Goal: Communication & Community: Share content

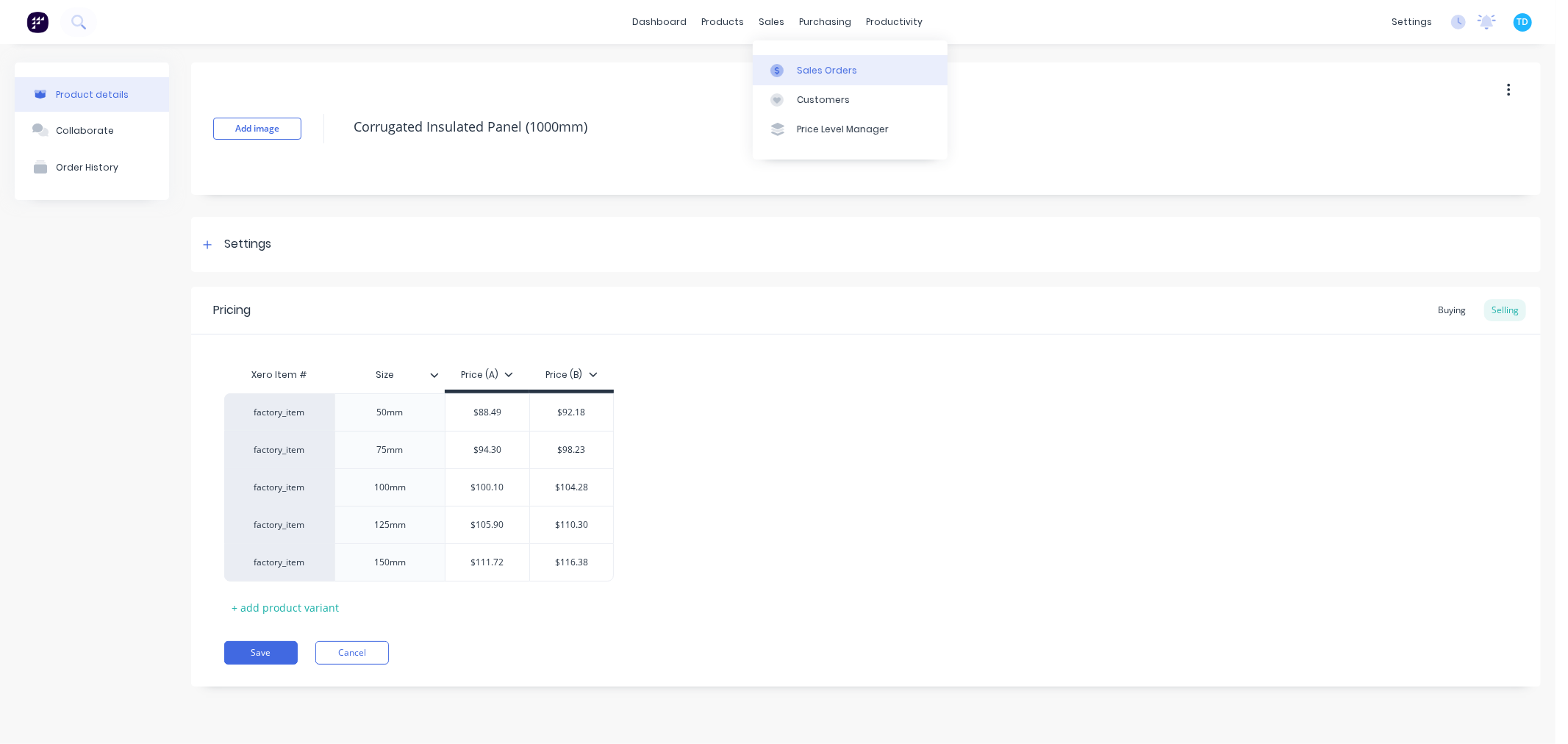
click at [792, 67] on link "Sales Orders" at bounding box center [851, 69] width 195 height 29
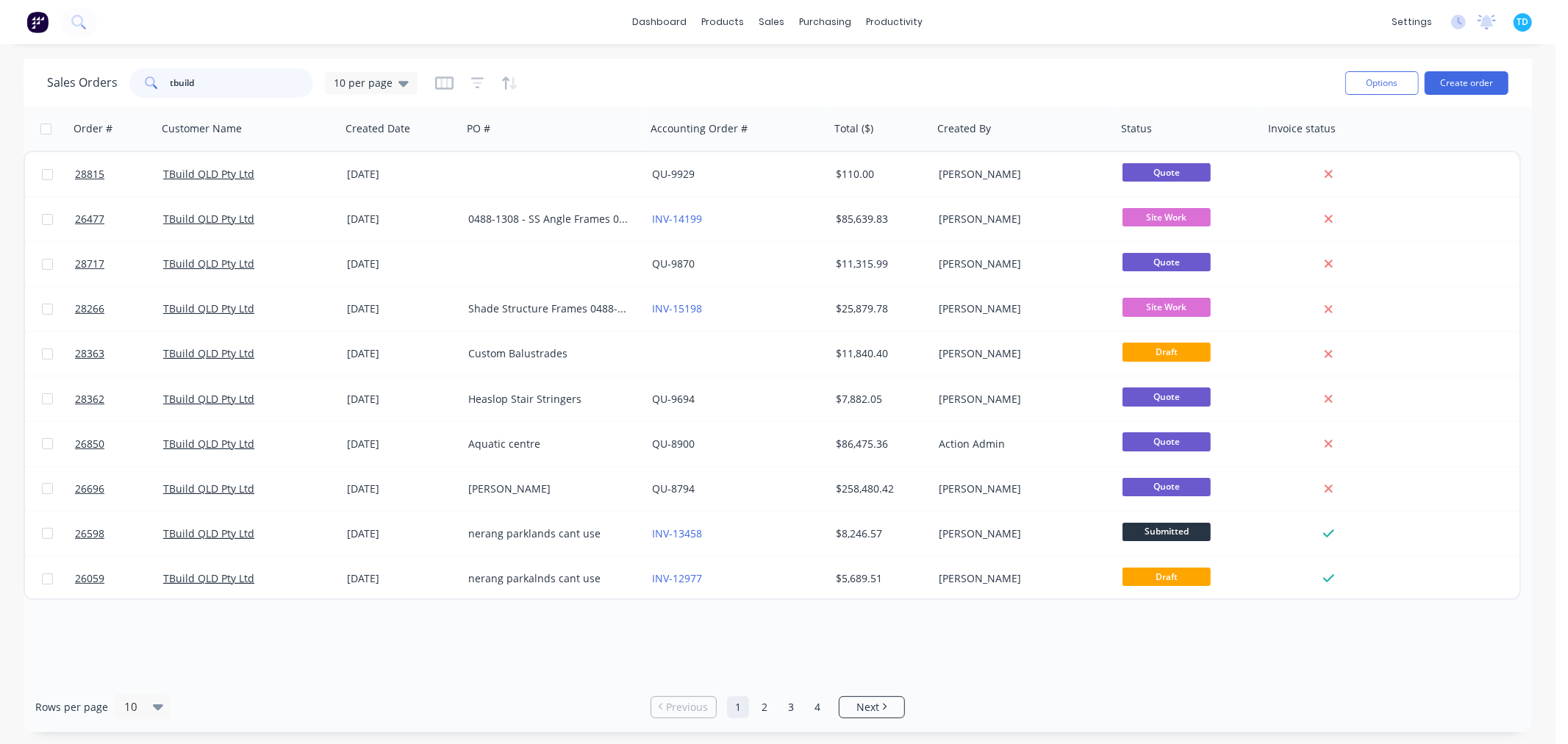
drag, startPoint x: 202, startPoint y: 91, endPoint x: 128, endPoint y: 99, distance: 74.4
click at [128, 99] on div "Sales Orders tbuild 10 per page" at bounding box center [689, 82] width 1286 height 36
click at [737, 91] on div "Sales Orders 10 per page" at bounding box center [689, 82] width 1286 height 36
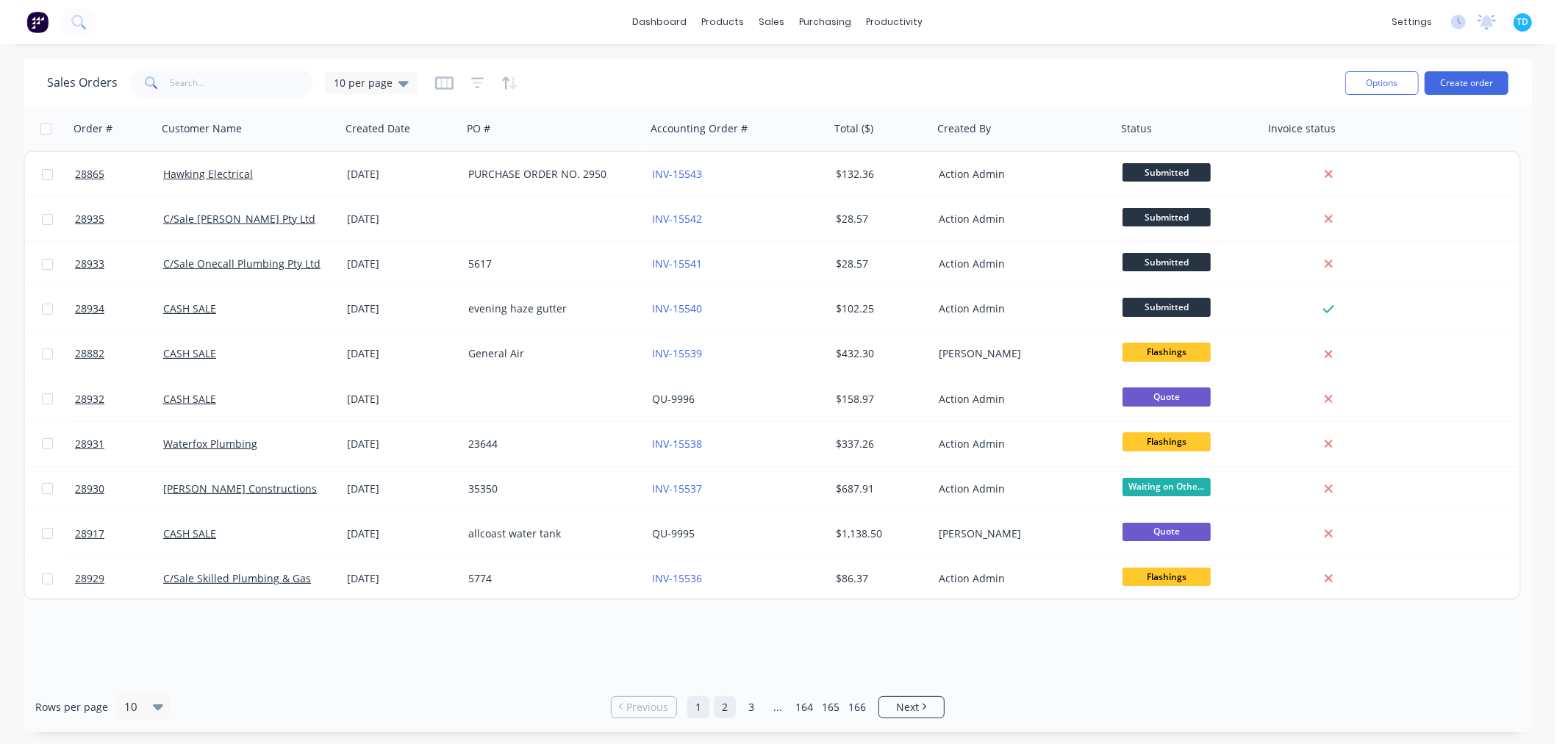
click at [726, 708] on link "2" at bounding box center [725, 707] width 22 height 22
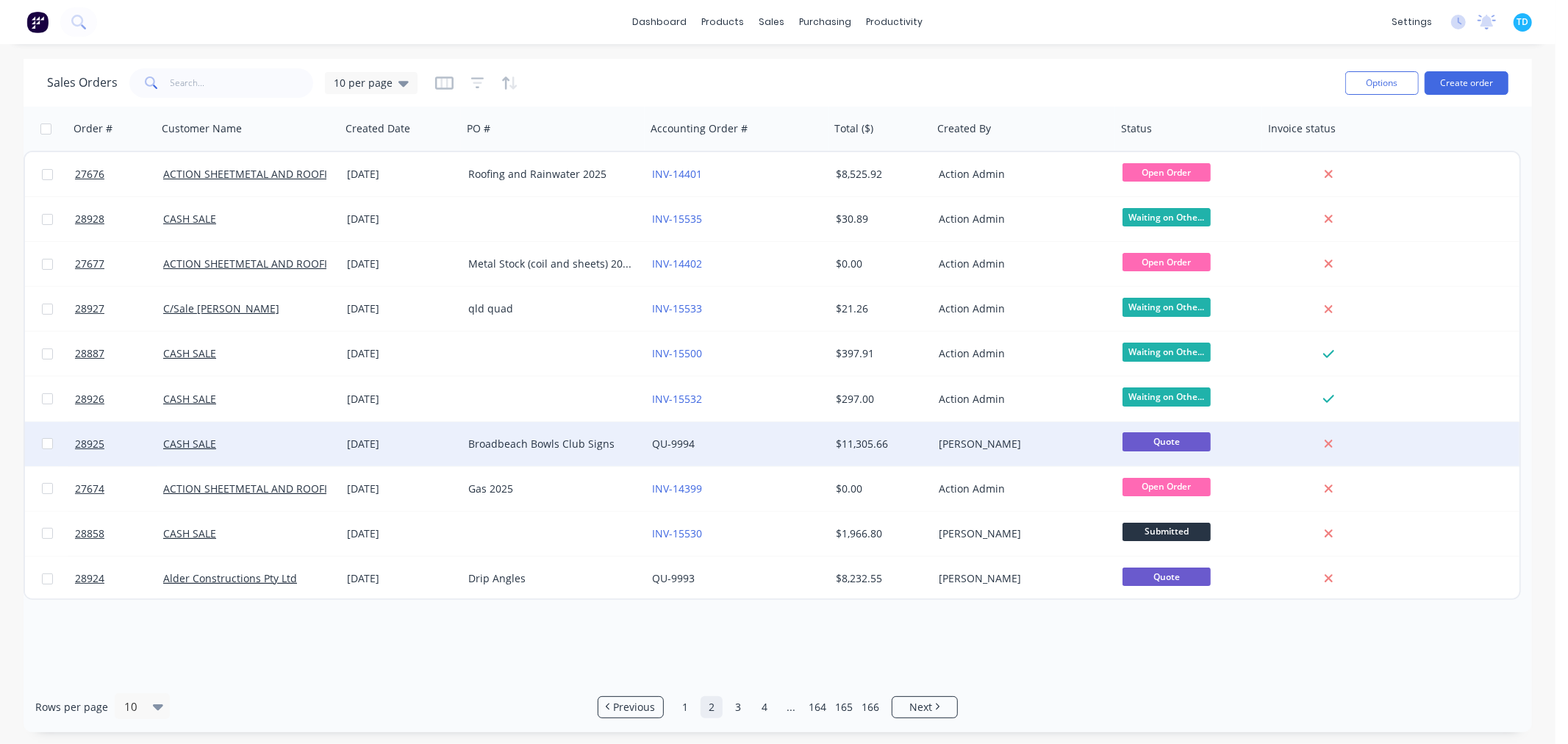
click at [569, 438] on div "Broadbeach Bowls Club Signs" at bounding box center [550, 444] width 163 height 15
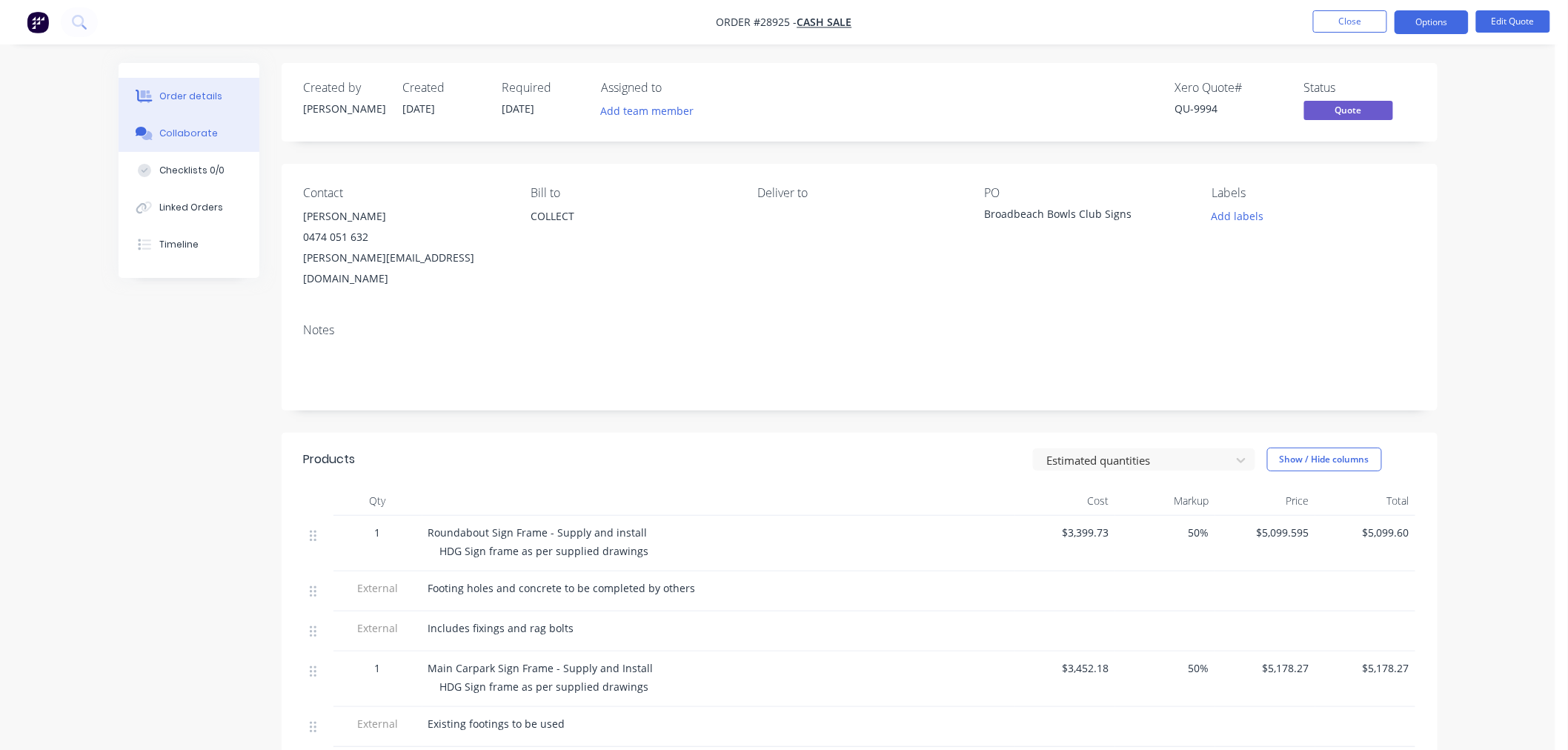
click at [242, 141] on button "Collaborate" at bounding box center [189, 133] width 141 height 37
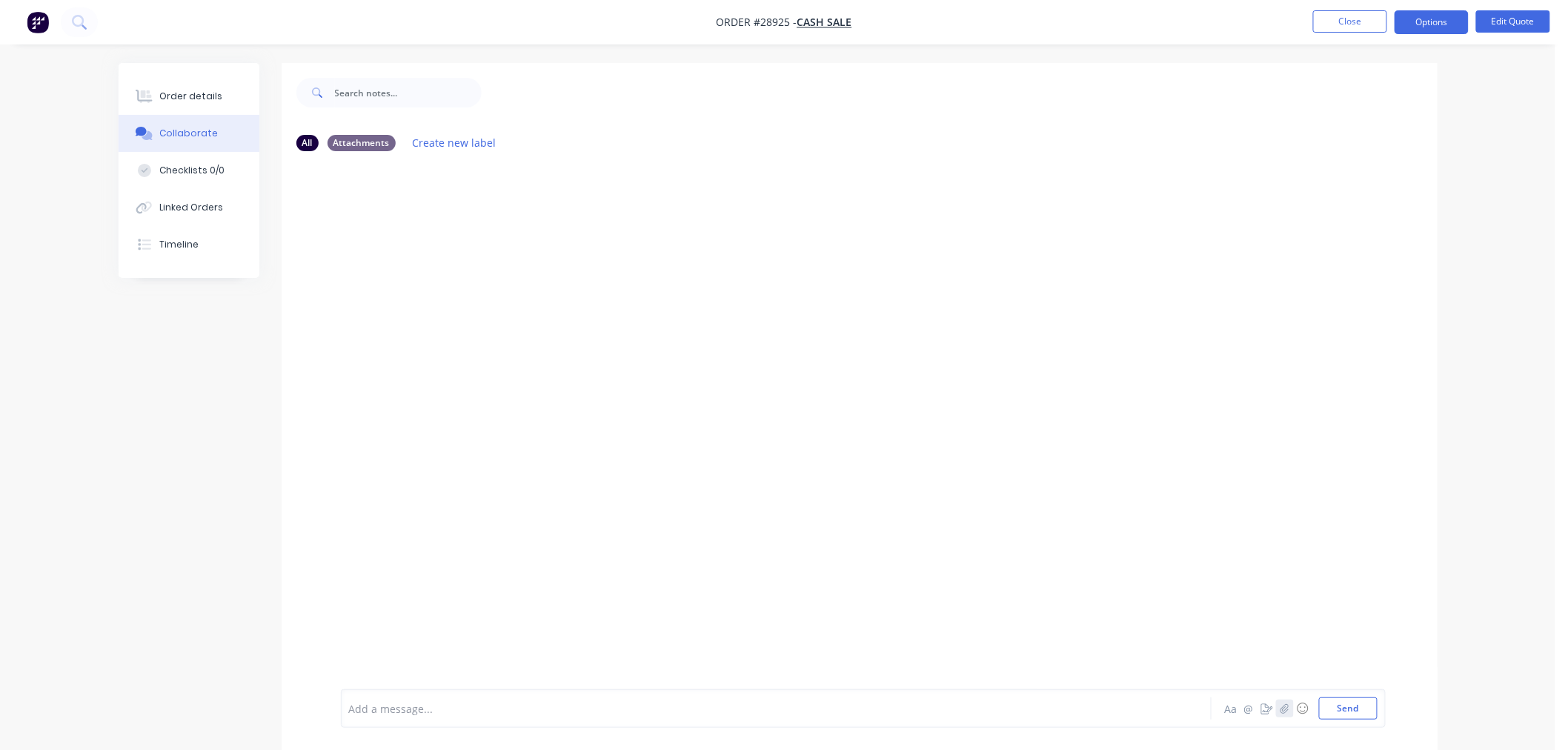
click at [1283, 702] on button "button" at bounding box center [1284, 708] width 18 height 18
click at [1345, 705] on button "Send" at bounding box center [1348, 709] width 59 height 23
click at [229, 78] on button "Order details" at bounding box center [189, 95] width 141 height 37
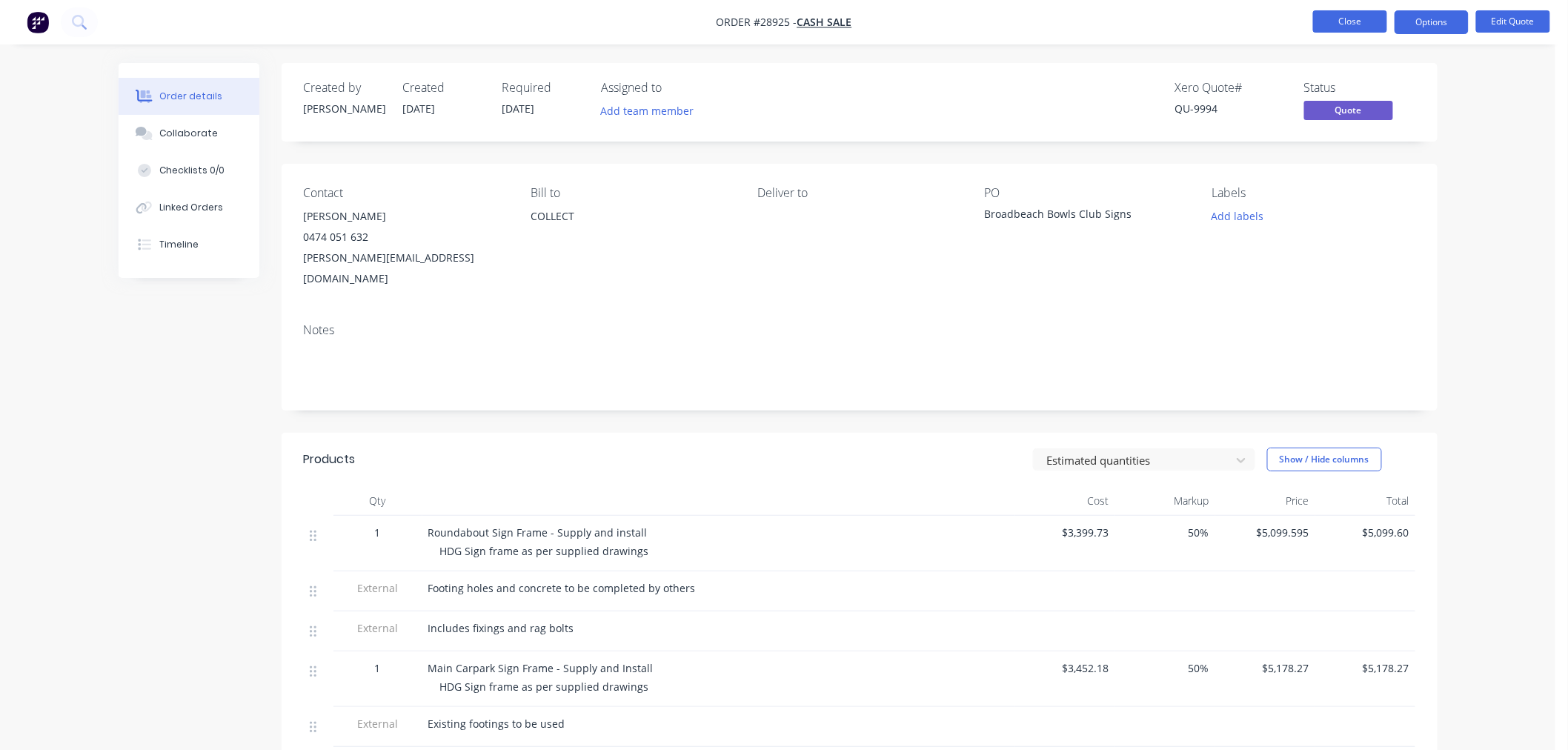
click at [1345, 26] on button "Close" at bounding box center [1350, 22] width 74 height 23
